Goal: Information Seeking & Learning: Learn about a topic

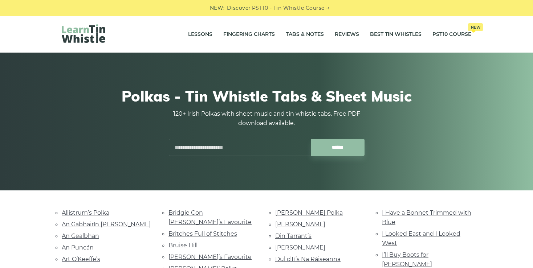
scroll to position [379, 0]
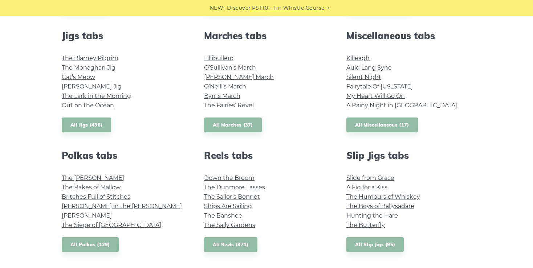
scroll to position [400, 0]
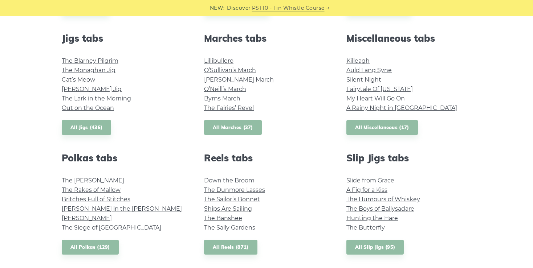
click at [234, 128] on link "All Marches (37)" at bounding box center [233, 127] width 58 height 15
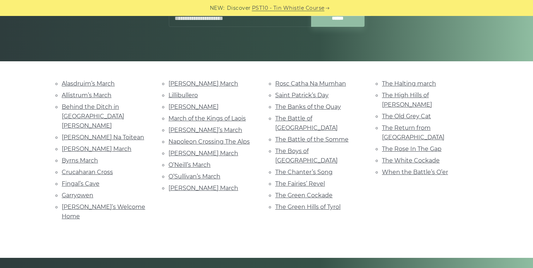
scroll to position [131, 0]
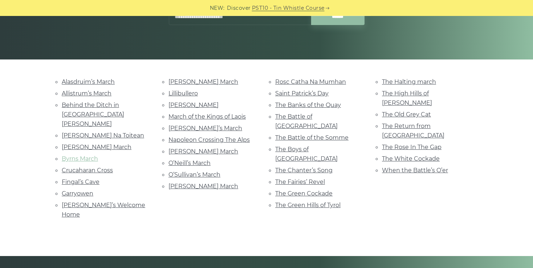
click at [85, 155] on link "Byrns March" at bounding box center [80, 158] width 36 height 7
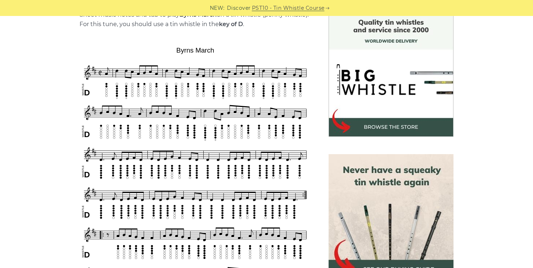
scroll to position [195, 0]
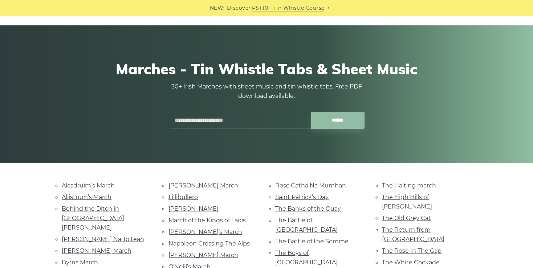
scroll to position [25, 0]
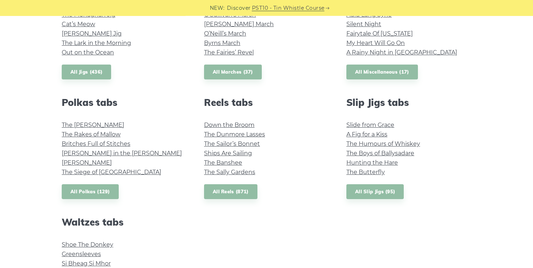
scroll to position [465, 0]
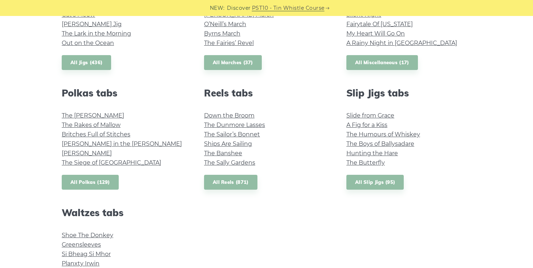
click at [88, 180] on link "All Polkas (129)" at bounding box center [90, 182] width 57 height 15
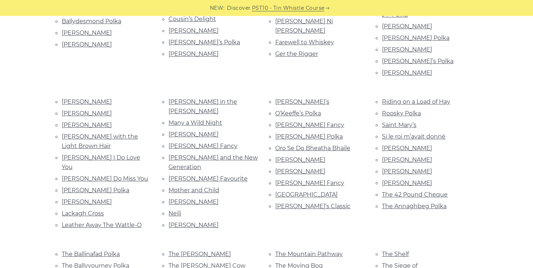
scroll to position [275, 0]
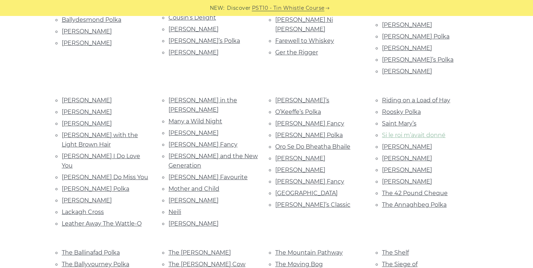
click at [426, 132] on link "Si le roi m’avait donné" at bounding box center [414, 135] width 64 height 7
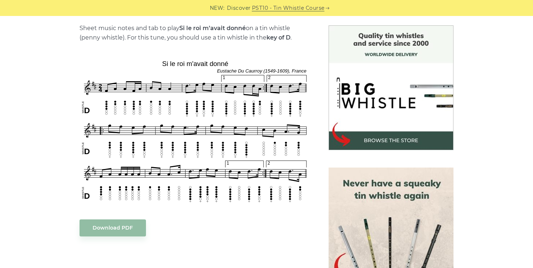
scroll to position [181, 0]
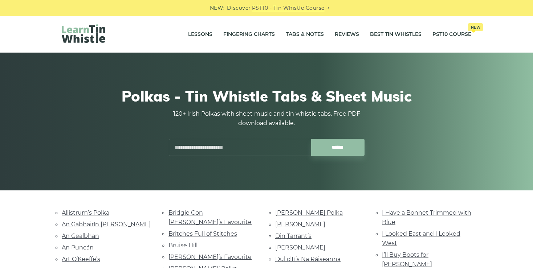
scroll to position [275, 0]
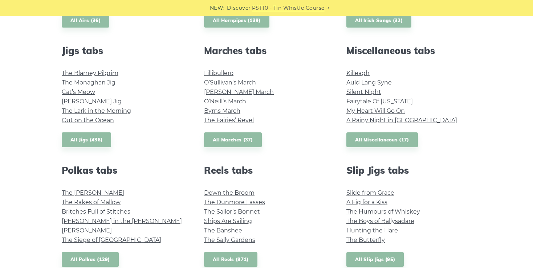
scroll to position [384, 0]
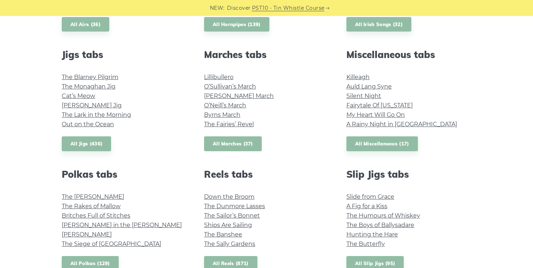
click at [245, 142] on link "All Marches (37)" at bounding box center [233, 144] width 58 height 15
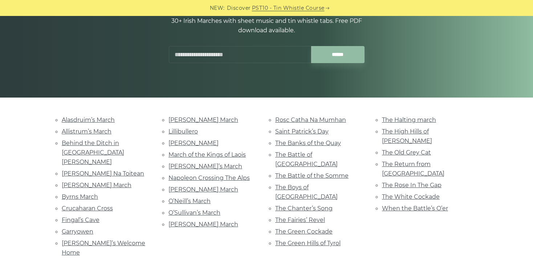
scroll to position [92, 0]
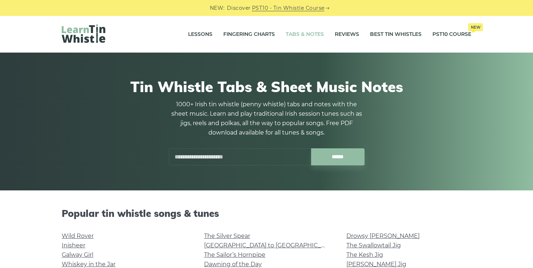
scroll to position [384, 0]
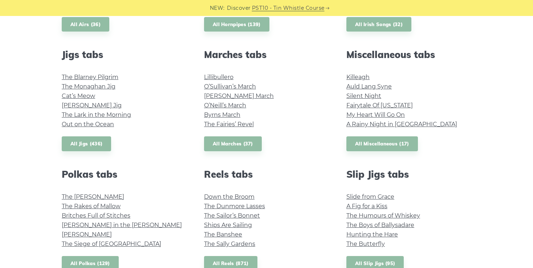
click at [101, 262] on link "All Polkas (129)" at bounding box center [90, 263] width 57 height 15
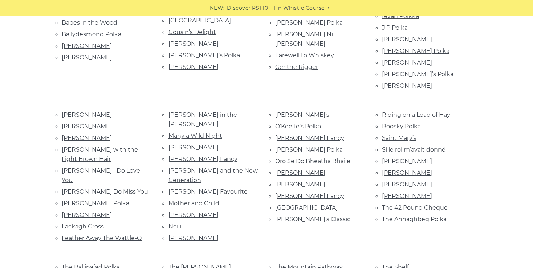
scroll to position [263, 0]
